Goal: Task Accomplishment & Management: Manage account settings

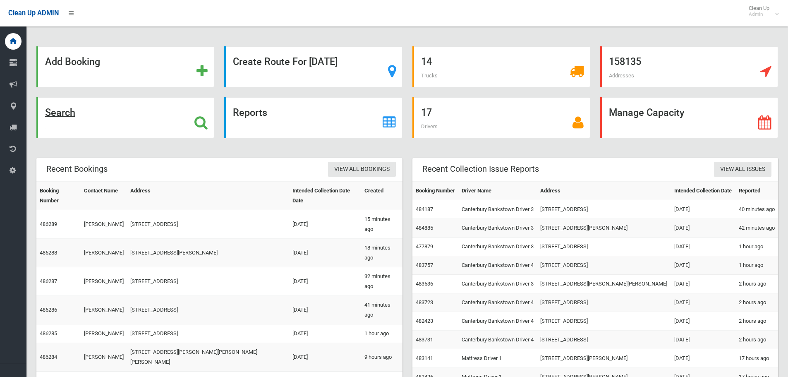
click at [62, 117] on strong "Search" at bounding box center [60, 113] width 30 height 12
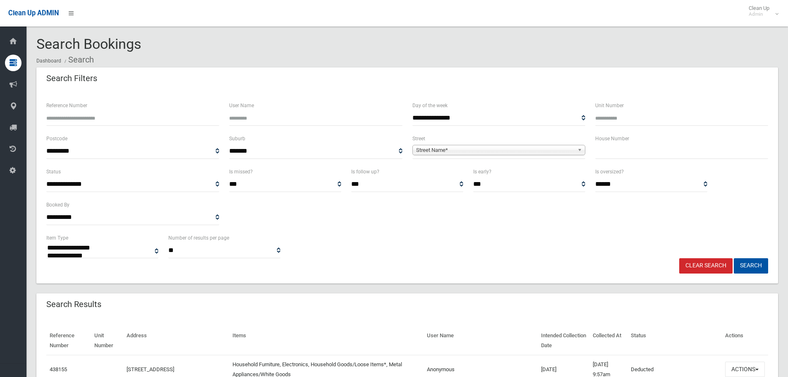
select select
click at [618, 151] on input "text" at bounding box center [682, 151] width 173 height 15
drag, startPoint x: 637, startPoint y: 152, endPoint x: 600, endPoint y: 154, distance: 37.3
click at [600, 154] on input "**********" at bounding box center [682, 151] width 173 height 15
type input "*"
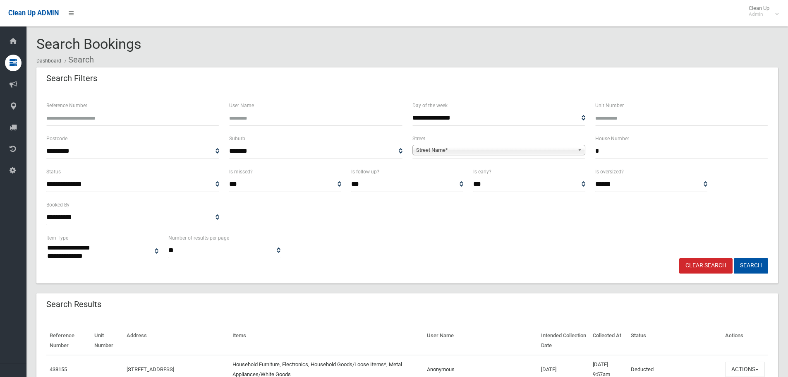
click at [582, 150] on b at bounding box center [581, 150] width 7 height 10
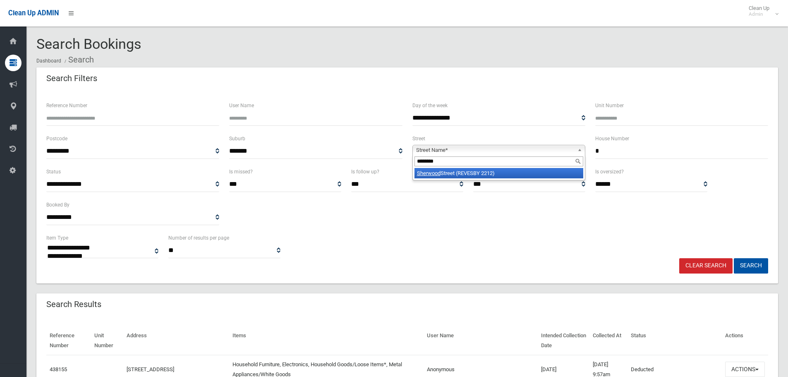
type input "********"
click at [494, 173] on li "Sherwood Street (REVESBY 2212)" at bounding box center [499, 173] width 169 height 10
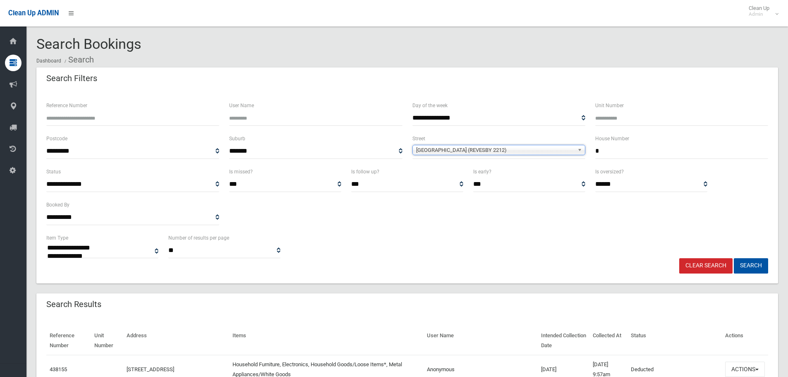
click at [610, 152] on input "*" at bounding box center [682, 151] width 173 height 15
click at [734, 258] on button "Search" at bounding box center [751, 265] width 34 height 15
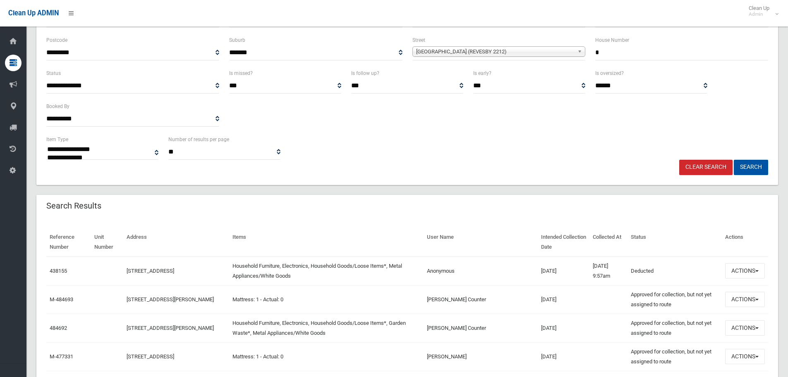
scroll to position [124, 0]
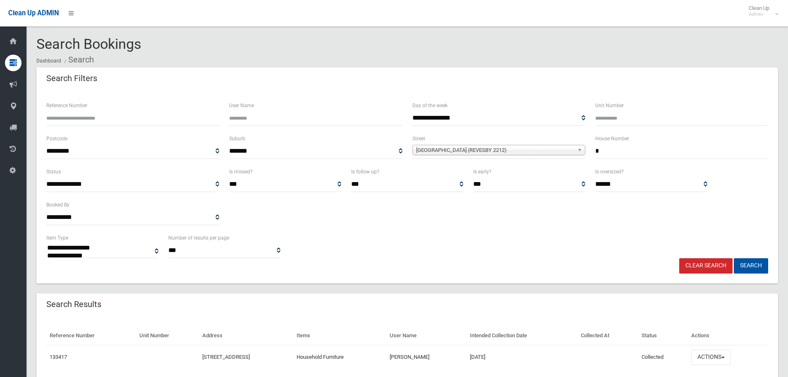
select select
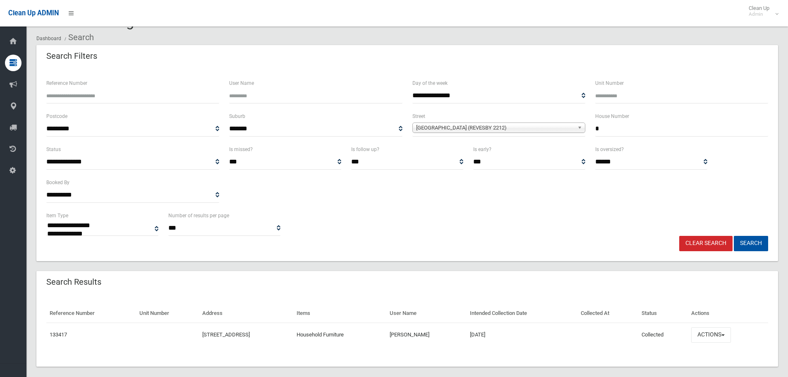
scroll to position [32, 0]
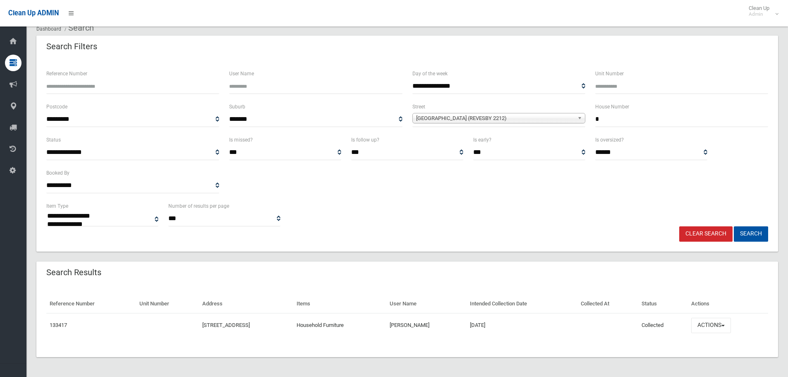
click at [603, 120] on input "*" at bounding box center [682, 119] width 173 height 15
type input "**"
click at [734, 226] on button "Search" at bounding box center [751, 233] width 34 height 15
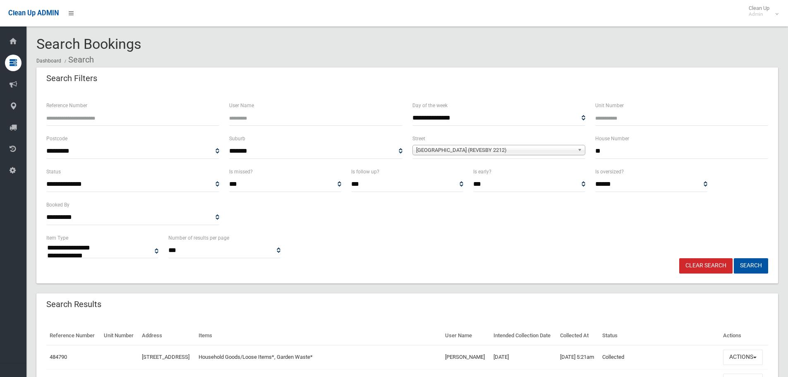
select select
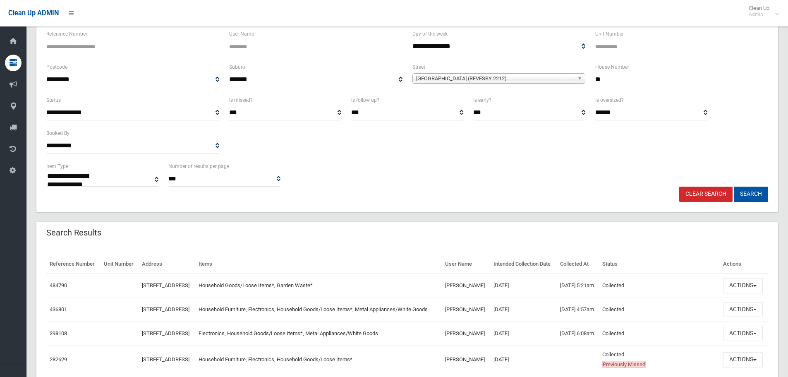
scroll to position [83, 0]
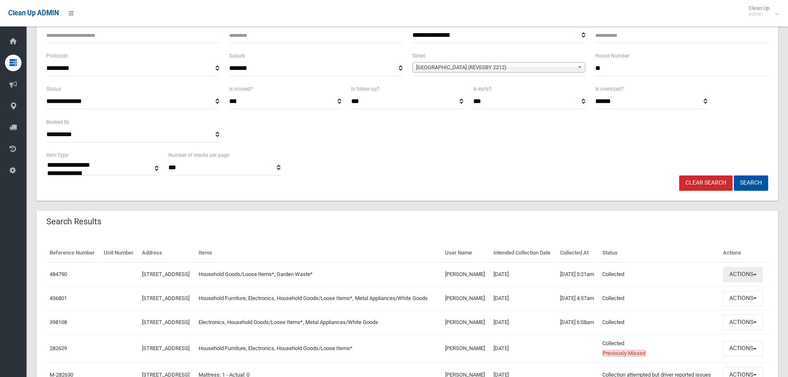
click at [757, 276] on span "button" at bounding box center [755, 275] width 3 height 2
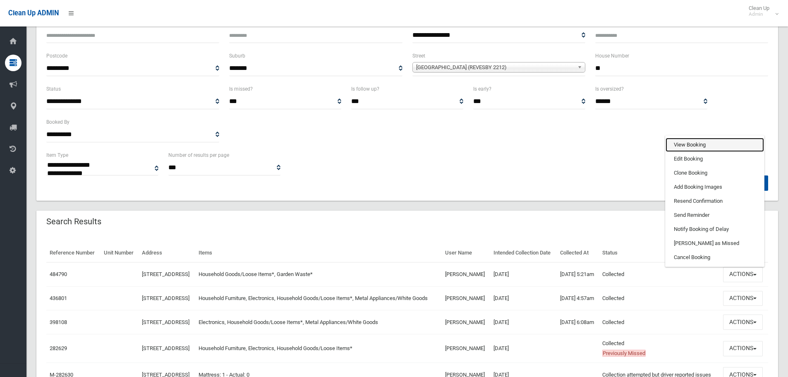
click at [686, 152] on link "View Booking" at bounding box center [715, 145] width 99 height 14
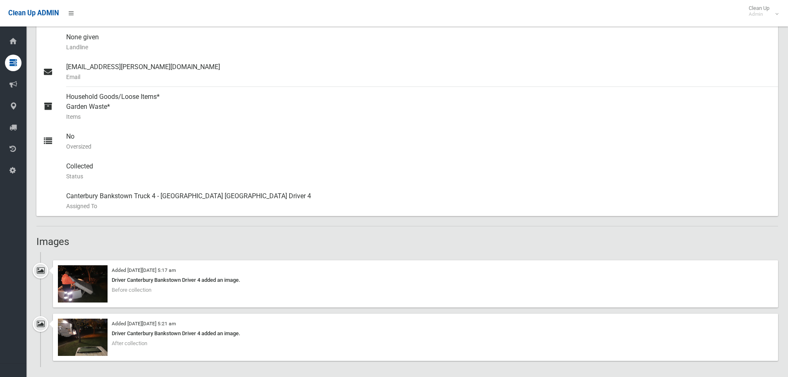
scroll to position [331, 0]
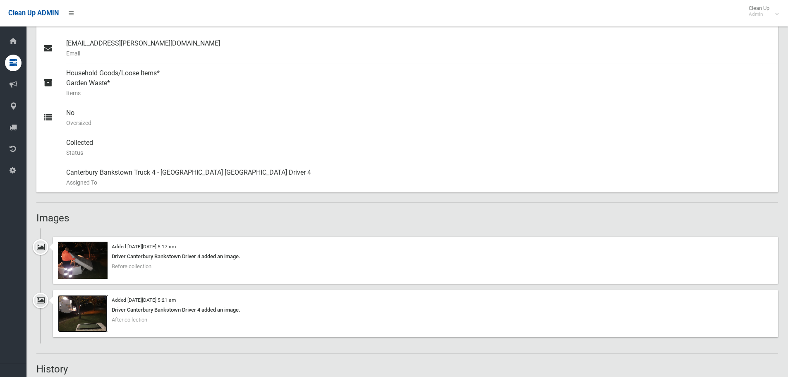
click at [95, 308] on img at bounding box center [83, 313] width 50 height 37
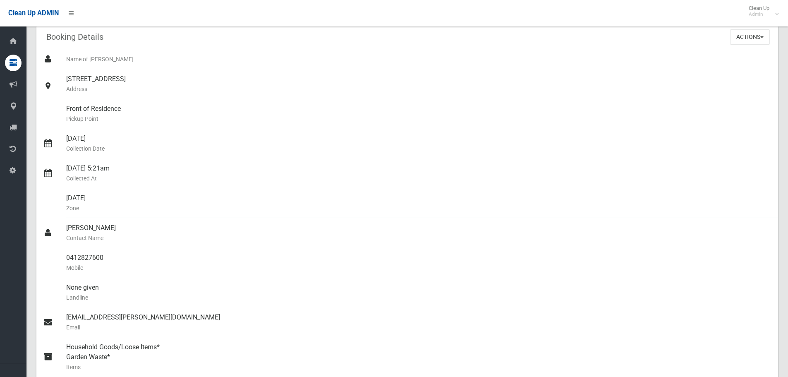
scroll to position [0, 0]
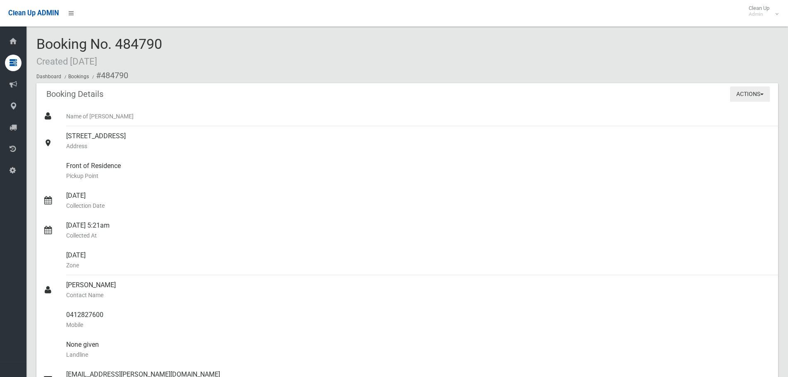
click at [761, 96] on button "Actions" at bounding box center [750, 93] width 40 height 15
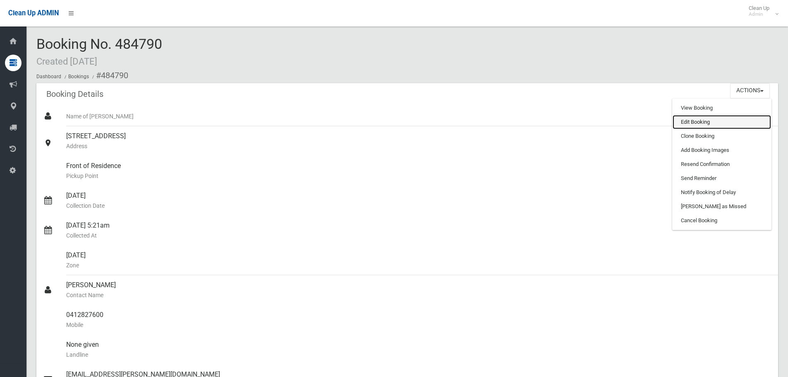
click at [685, 122] on link "Edit Booking" at bounding box center [722, 122] width 99 height 14
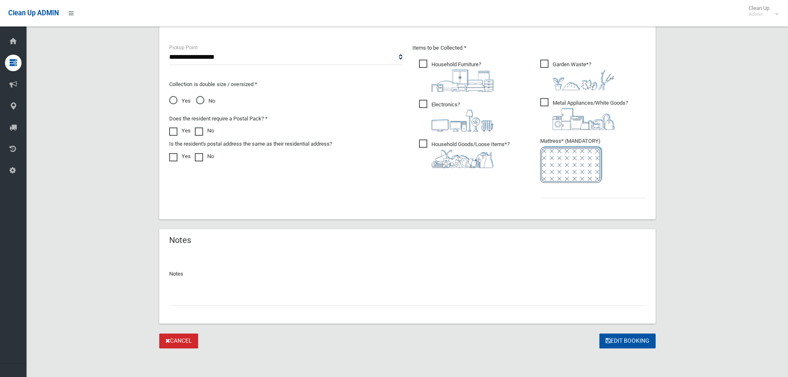
scroll to position [438, 0]
click at [211, 298] on input "text" at bounding box center [407, 296] width 477 height 15
click at [182, 296] on input "**********" at bounding box center [407, 296] width 477 height 15
click at [291, 296] on input "**********" at bounding box center [407, 296] width 477 height 15
type input "**********"
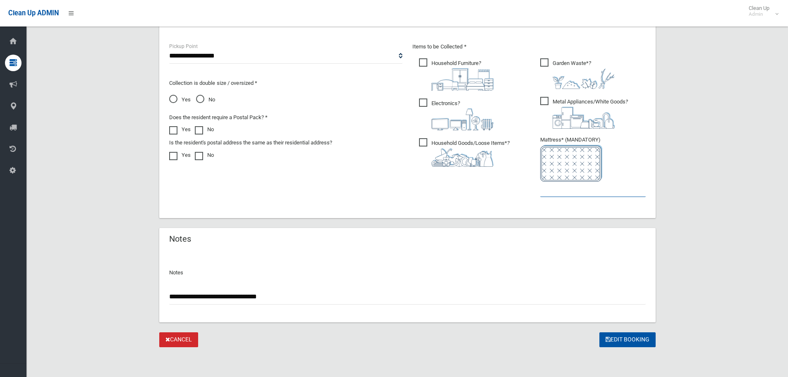
click at [591, 189] on input "text" at bounding box center [594, 189] width 106 height 15
type input "*"
click at [299, 295] on input "**********" at bounding box center [407, 296] width 477 height 15
click at [340, 289] on input "**********" at bounding box center [407, 296] width 477 height 15
type input "**********"
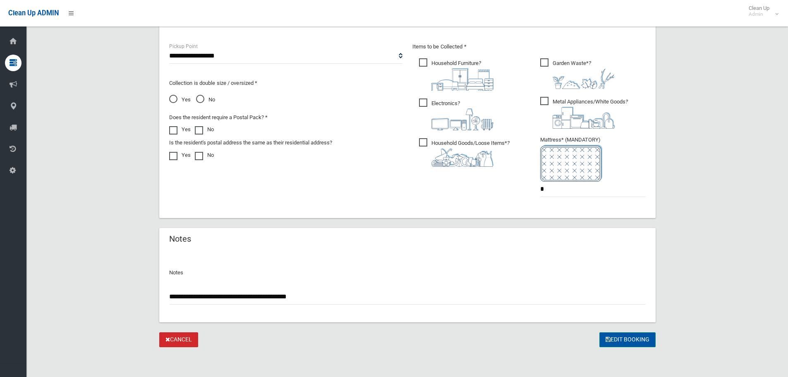
click at [629, 342] on button "Edit Booking" at bounding box center [628, 339] width 56 height 15
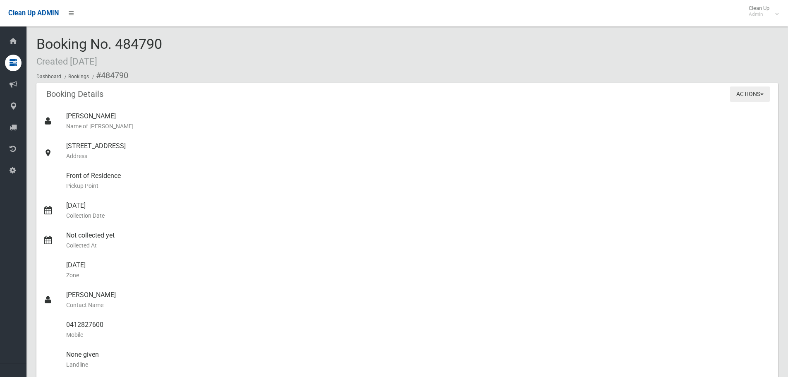
click at [763, 96] on button "Actions" at bounding box center [750, 93] width 40 height 15
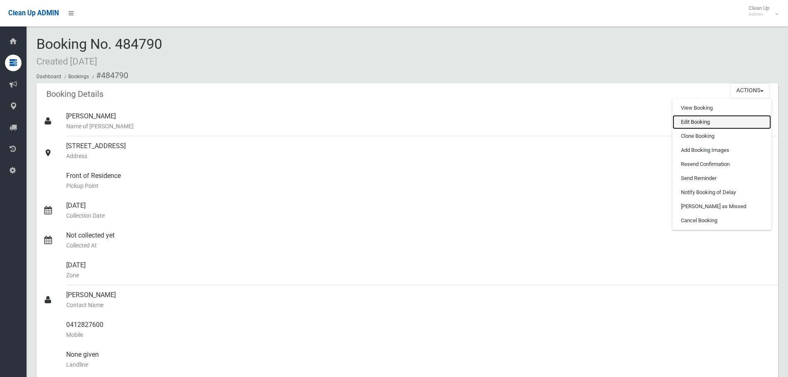
click at [688, 123] on link "Edit Booking" at bounding box center [722, 122] width 99 height 14
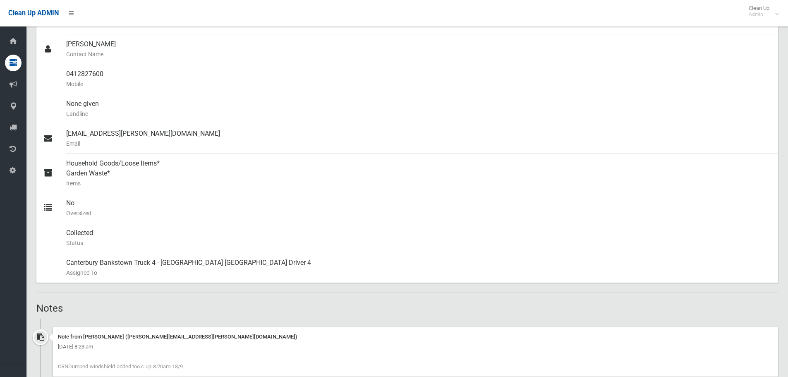
scroll to position [372, 0]
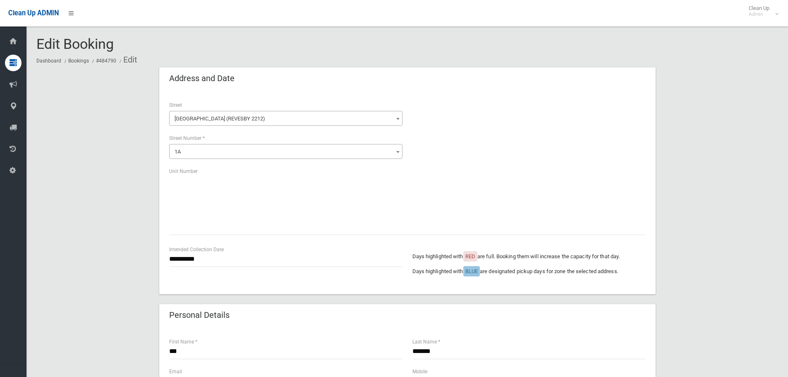
scroll to position [514, 0]
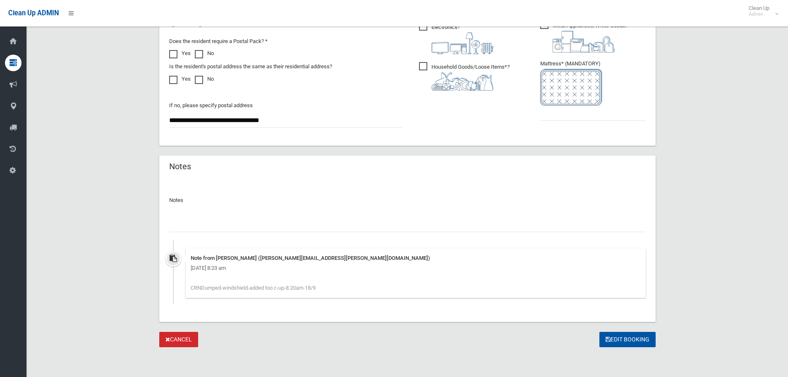
click at [247, 217] on input "text" at bounding box center [407, 224] width 477 height 15
click at [348, 287] on div "Note from brendan cahill (Brendan.Cahill@cbcity.nsw.gov.au) Thursday 18th Septe…" at bounding box center [416, 273] width 460 height 50
click at [231, 225] on input "text" at bounding box center [407, 224] width 477 height 15
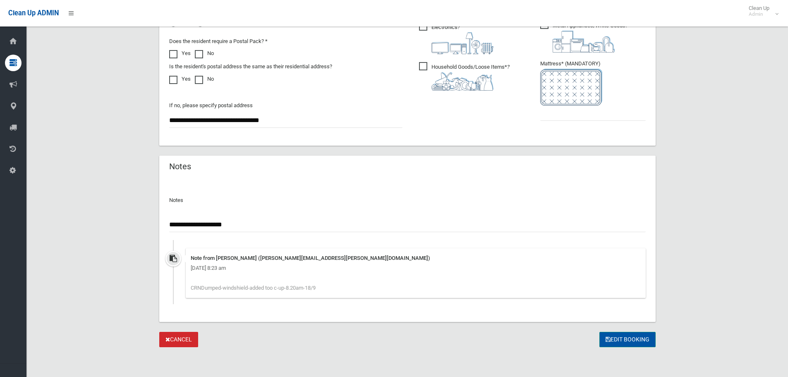
type input "**********"
click at [610, 341] on icon "submit" at bounding box center [608, 339] width 5 height 6
type input "*"
click at [612, 337] on button "Edit Booking" at bounding box center [628, 339] width 56 height 15
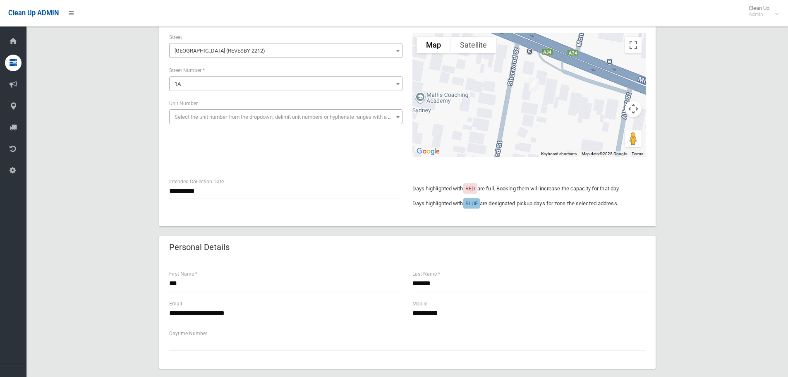
scroll to position [0, 0]
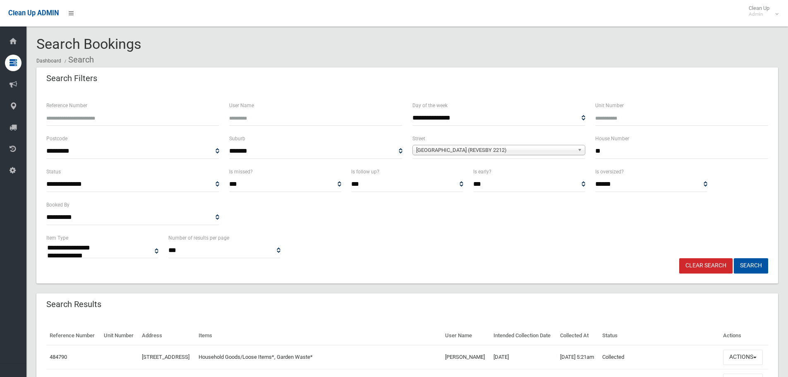
select select
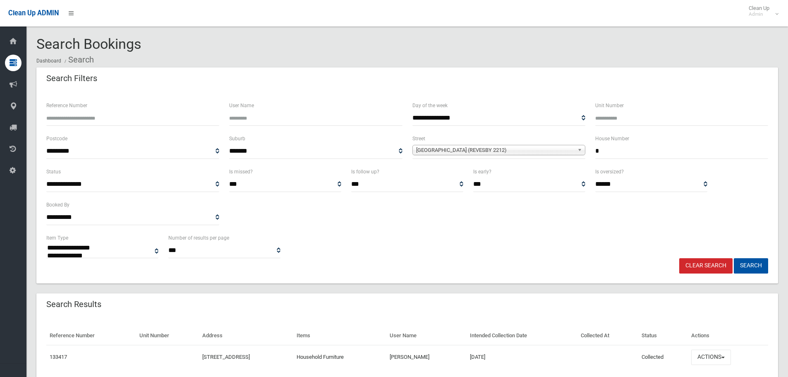
select select
